Goal: Participate in discussion: Engage in conversation with other users on a specific topic

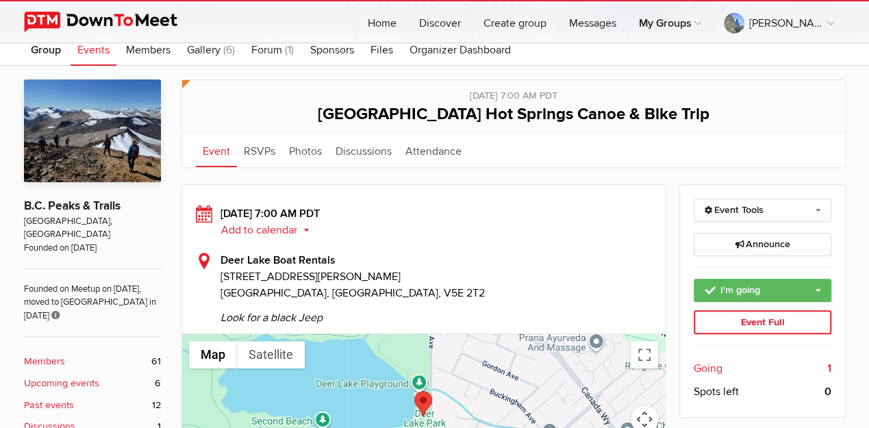
scroll to position [274, 0]
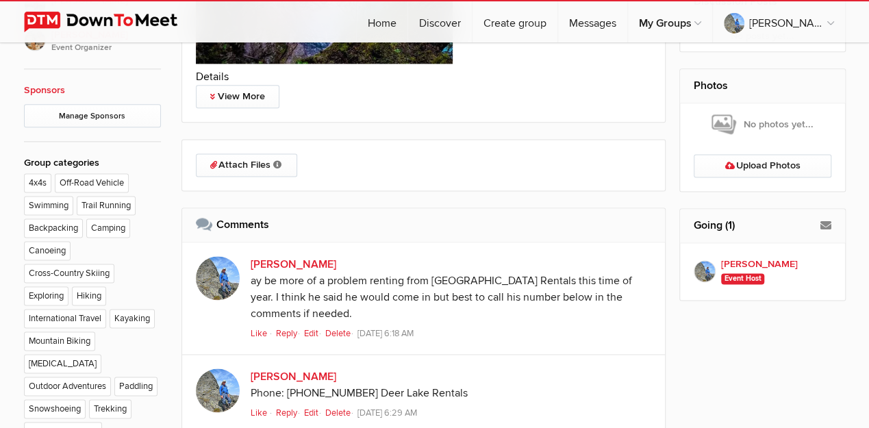
scroll to position [859, 0]
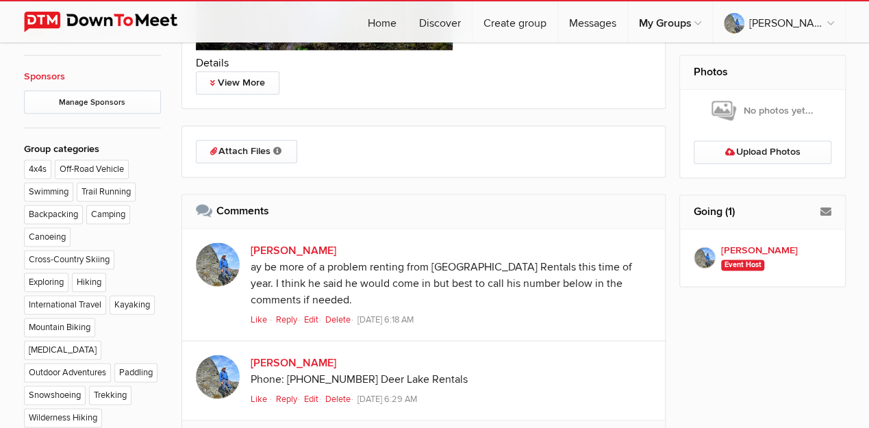
click at [313, 317] on link "Edit" at bounding box center [313, 319] width 19 height 11
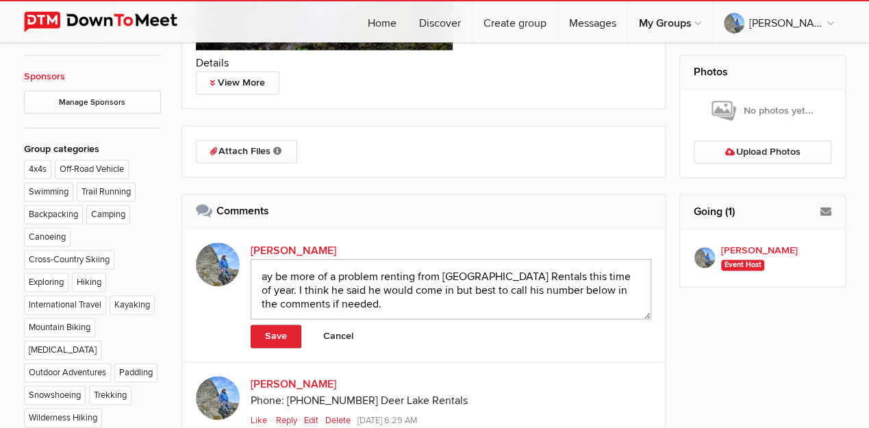
click at [368, 300] on textarea "ay be more of a problem renting from [GEOGRAPHIC_DATA] Rentals this time of yea…" at bounding box center [451, 289] width 401 height 60
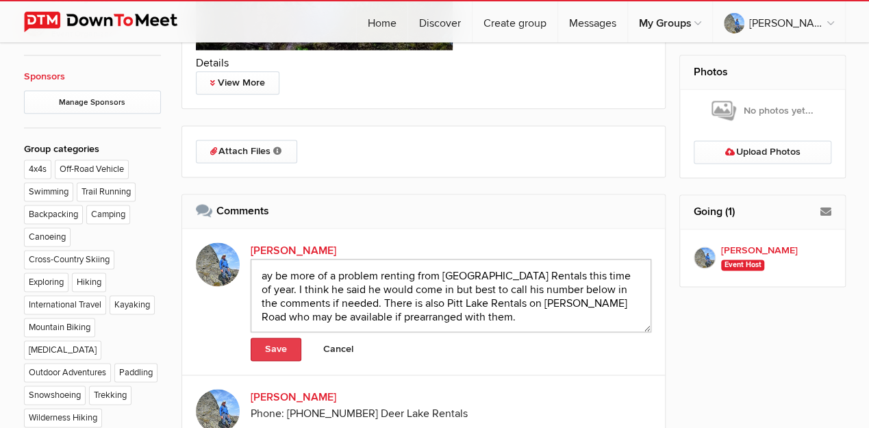
type textarea "ay be more of a problem renting from Deer Lake Rentals this time of year. I thi…"
click at [266, 343] on link "Save" at bounding box center [276, 349] width 51 height 23
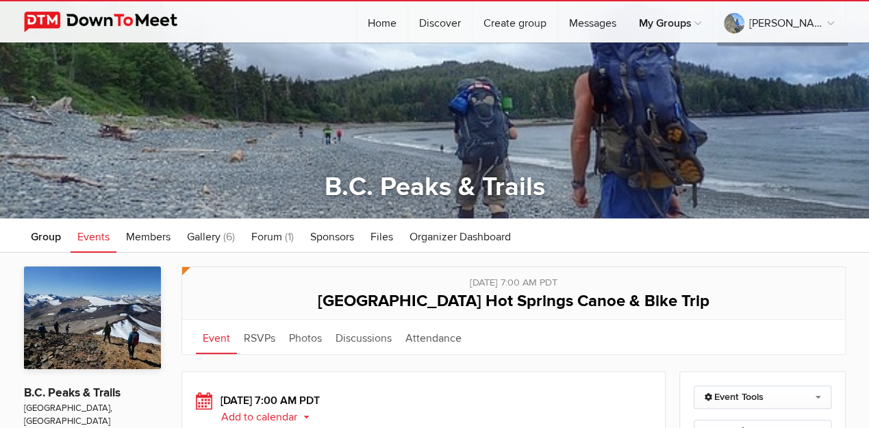
scroll to position [0, 0]
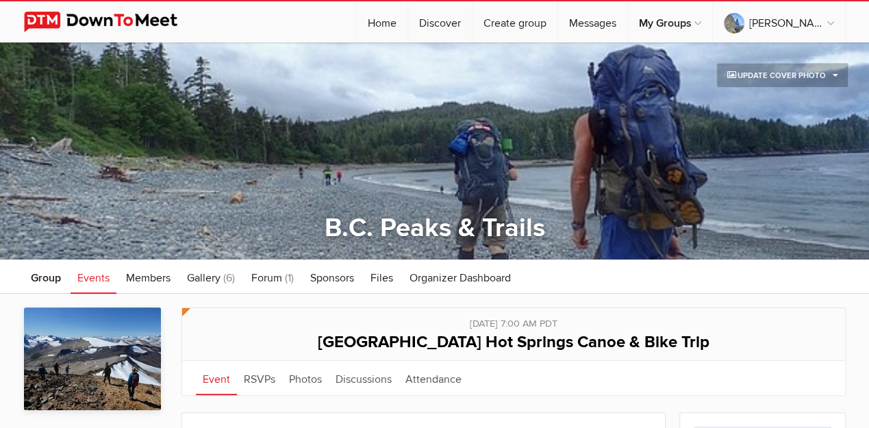
click at [756, 123] on html "☰ Andrew Home Discover Create group Messages My Groups My Groups B.C. Peaks & T…" at bounding box center [434, 214] width 869 height 428
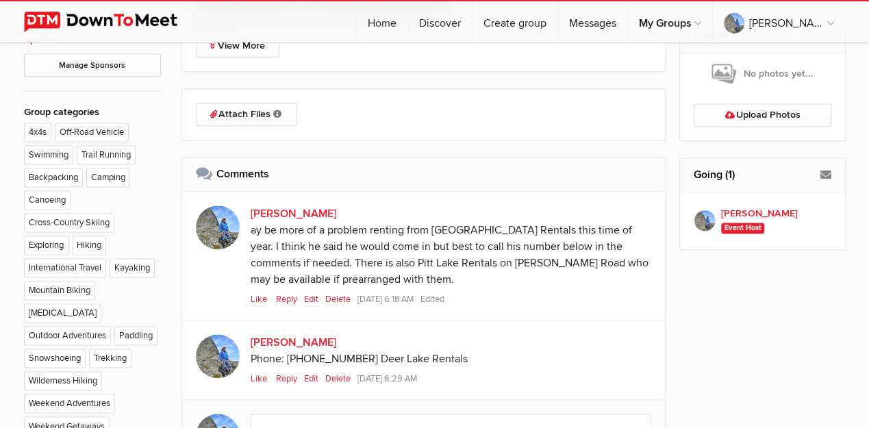
scroll to position [913, 0]
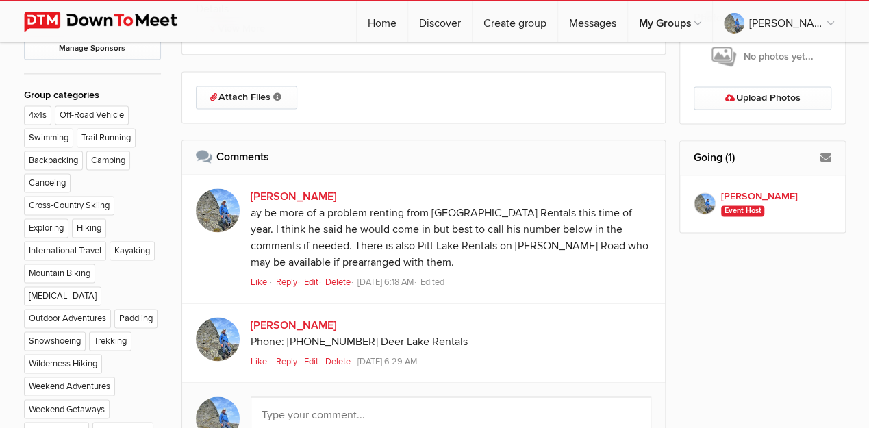
click at [312, 280] on link "Edit" at bounding box center [313, 282] width 19 height 11
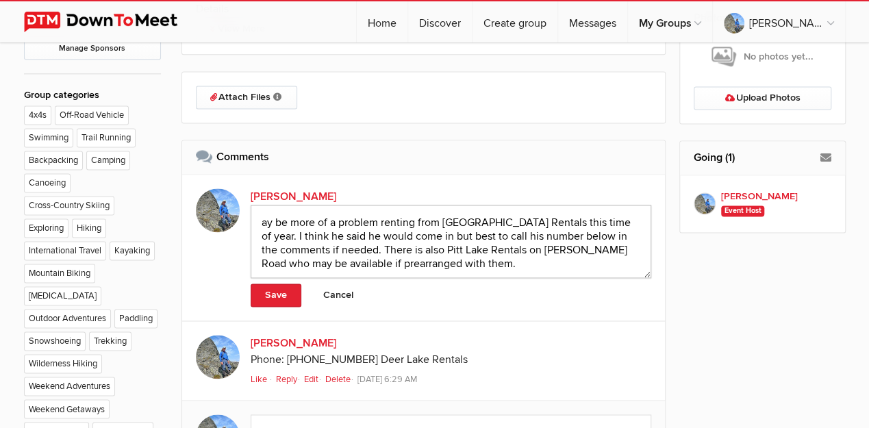
click at [452, 260] on textarea "ay be more of a problem renting from Deer Lake Rentals this time of year. I thi…" at bounding box center [451, 241] width 401 height 73
drag, startPoint x: 442, startPoint y: 256, endPoint x: 429, endPoint y: 268, distance: 17.4
click at [429, 268] on textarea "ay be more of a problem renting from Deer Lake Rentals this time of year. I thi…" at bounding box center [451, 241] width 401 height 73
click at [451, 260] on textarea "ay be more of a problem renting from Deer Lake Rentals this time of year. I thi…" at bounding box center [451, 241] width 401 height 73
paste textarea "https://www.google.com/search?q=pitt+lake+canoe+rentals&oq=pitt+lake+canoe+rent…"
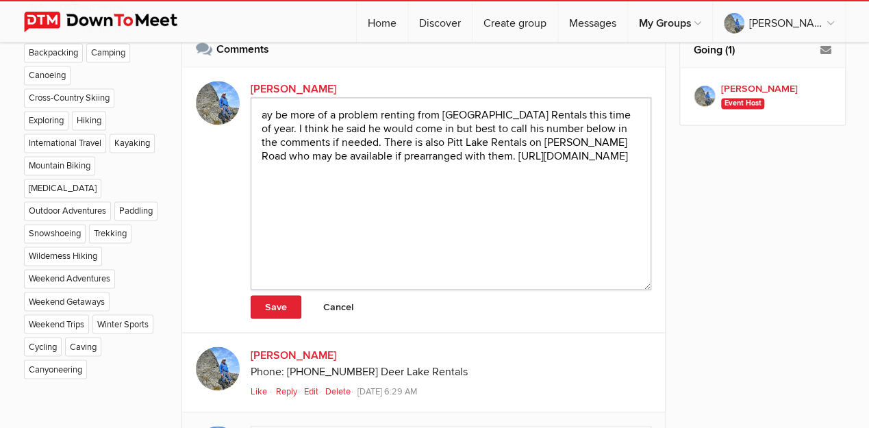
scroll to position [1004, 0]
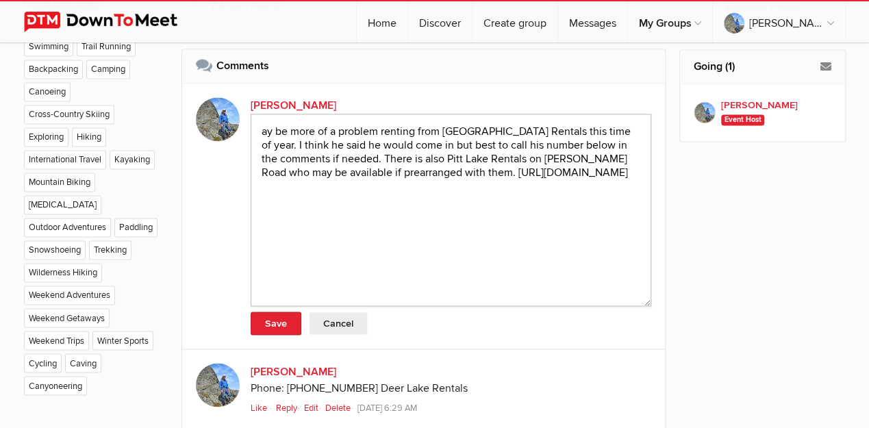
type textarea "ay be more of a problem renting from Deer Lake Rentals this time of year. I thi…"
click at [334, 322] on link "Cancel" at bounding box center [338, 323] width 59 height 23
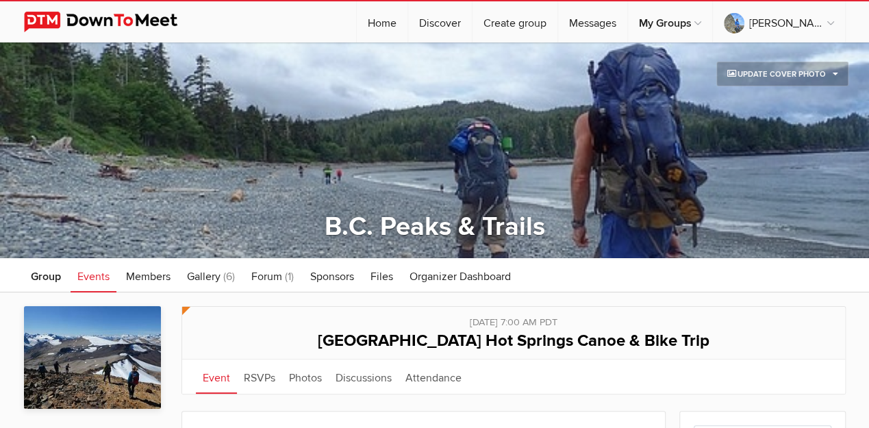
scroll to position [0, 0]
